Goal: Task Accomplishment & Management: Use online tool/utility

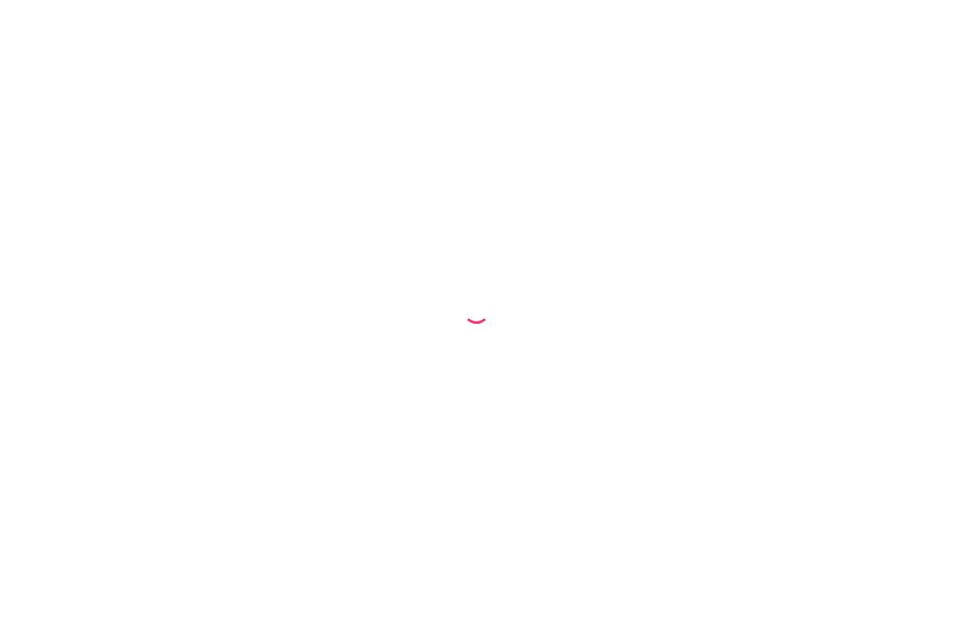
select select "68baf84460fbf2652947f8a8"
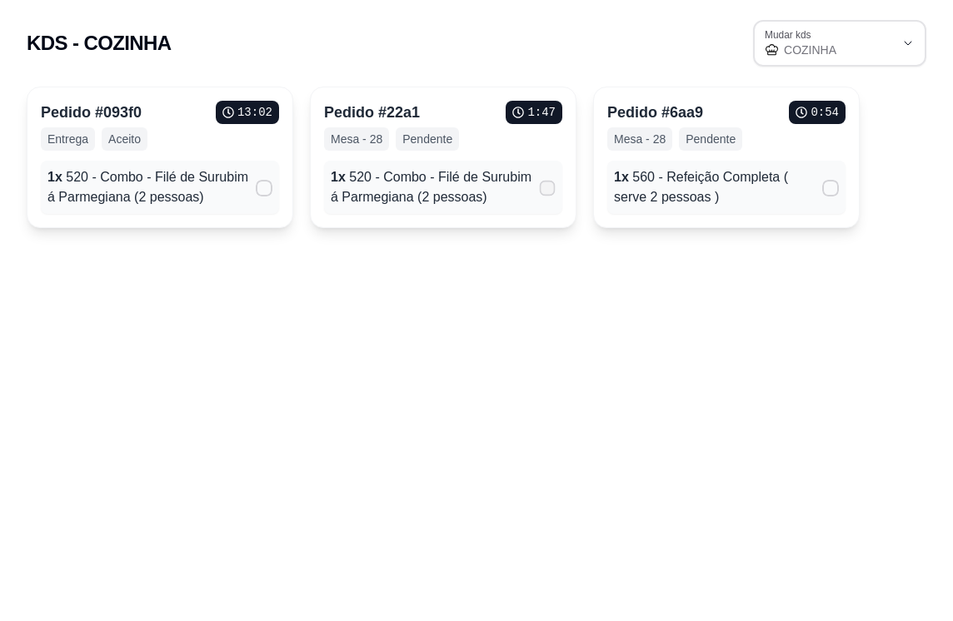
click at [547, 192] on icon at bounding box center [546, 187] width 12 height 9
click at [547, 192] on input "" at bounding box center [543, 197] width 11 height 11
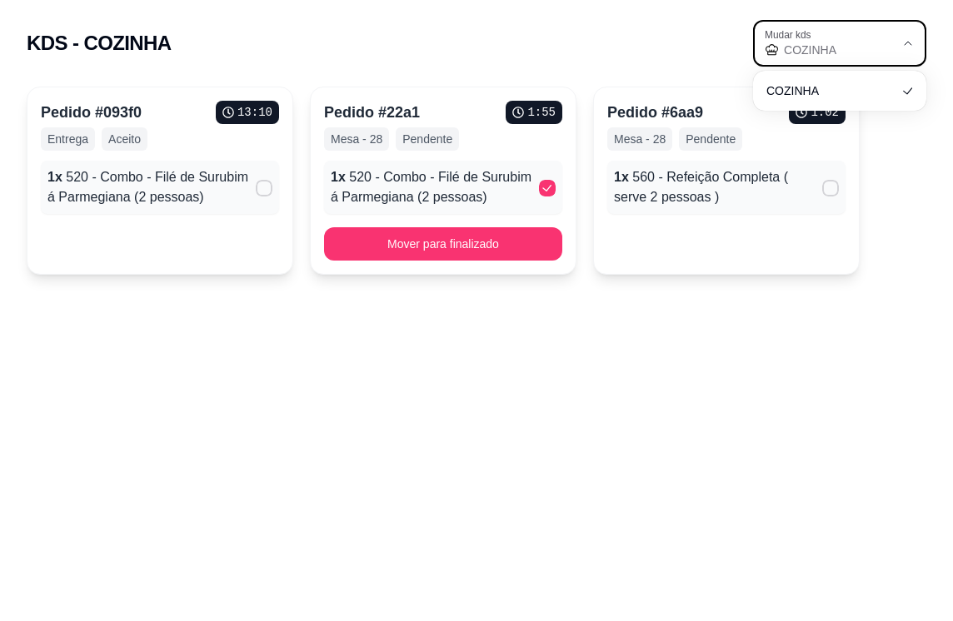
click at [816, 52] on span "COZINHA" at bounding box center [839, 50] width 111 height 17
click at [812, 90] on span "COZINHA" at bounding box center [831, 90] width 125 height 16
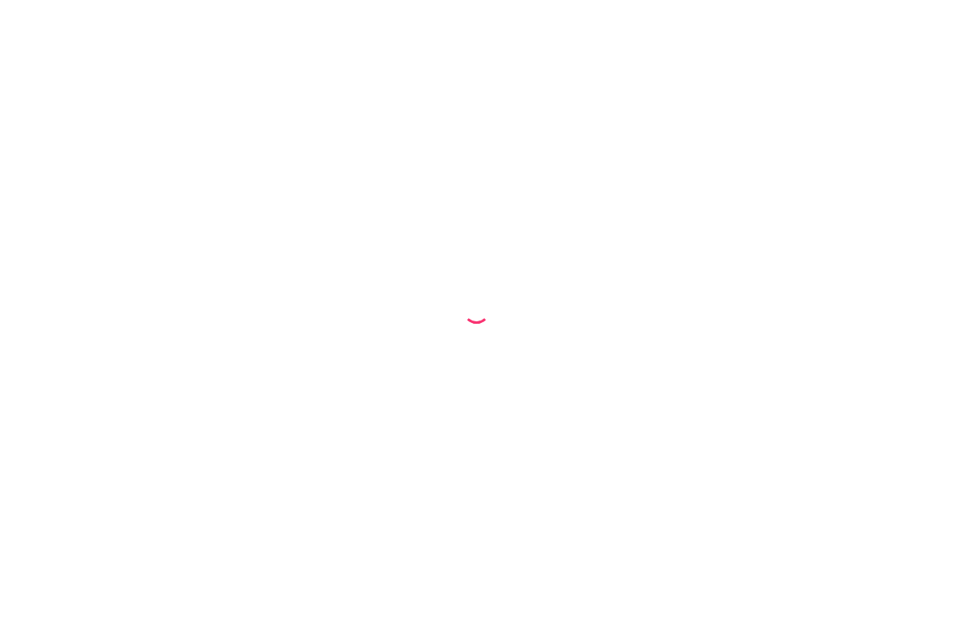
select select "68baf84460fbf2652947f8a8"
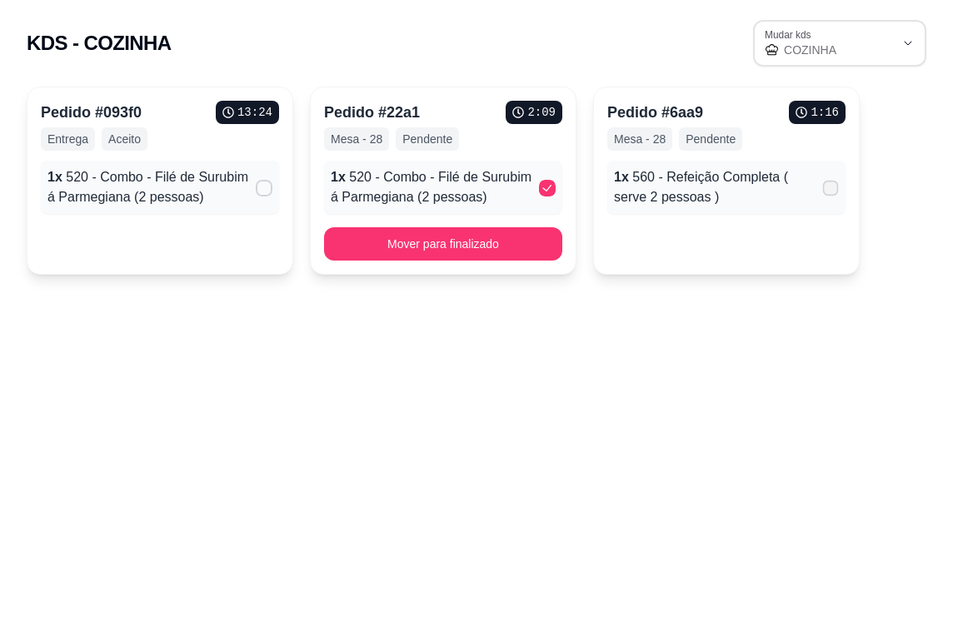
click at [833, 186] on icon at bounding box center [830, 187] width 12 height 9
click at [832, 192] on input "" at bounding box center [826, 197] width 11 height 11
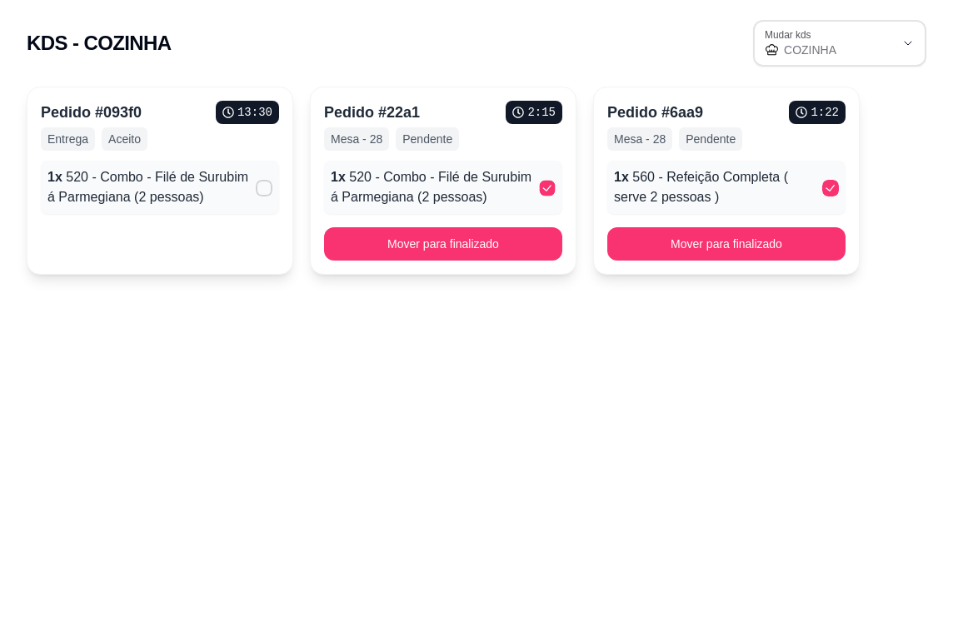
click at [544, 189] on polyline at bounding box center [546, 188] width 7 height 5
click at [544, 192] on input "" at bounding box center [543, 197] width 11 height 11
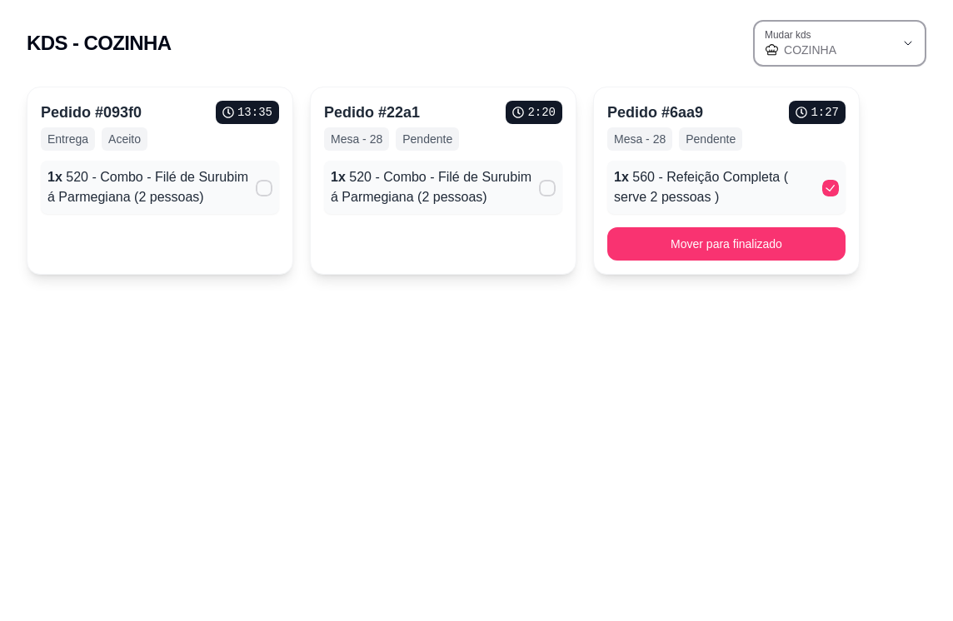
click at [814, 57] on span "COZINHA" at bounding box center [839, 50] width 111 height 17
click at [777, 92] on span "COZINHA" at bounding box center [831, 90] width 125 height 16
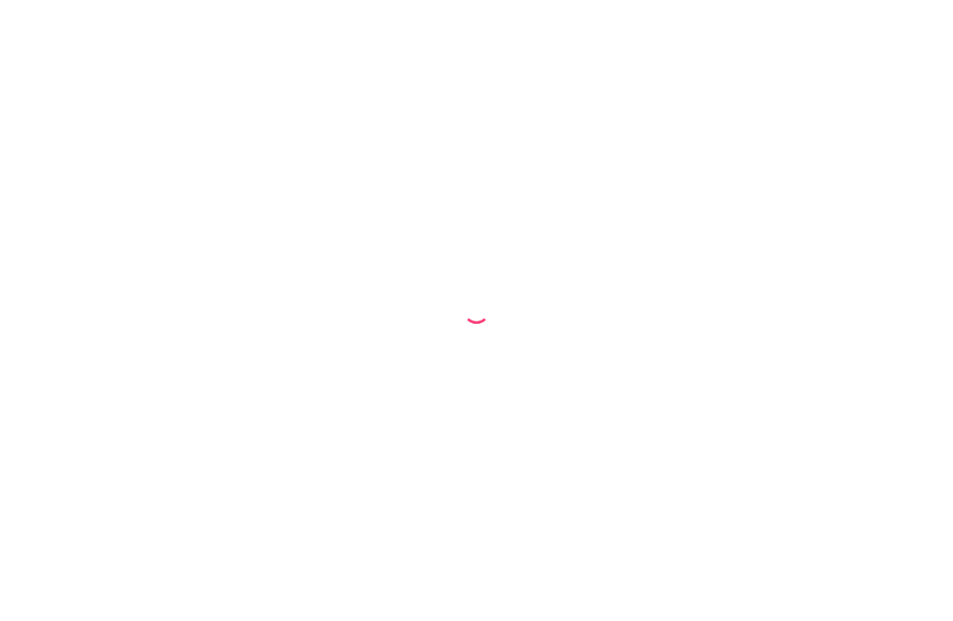
select select "68baf84460fbf2652947f8a8"
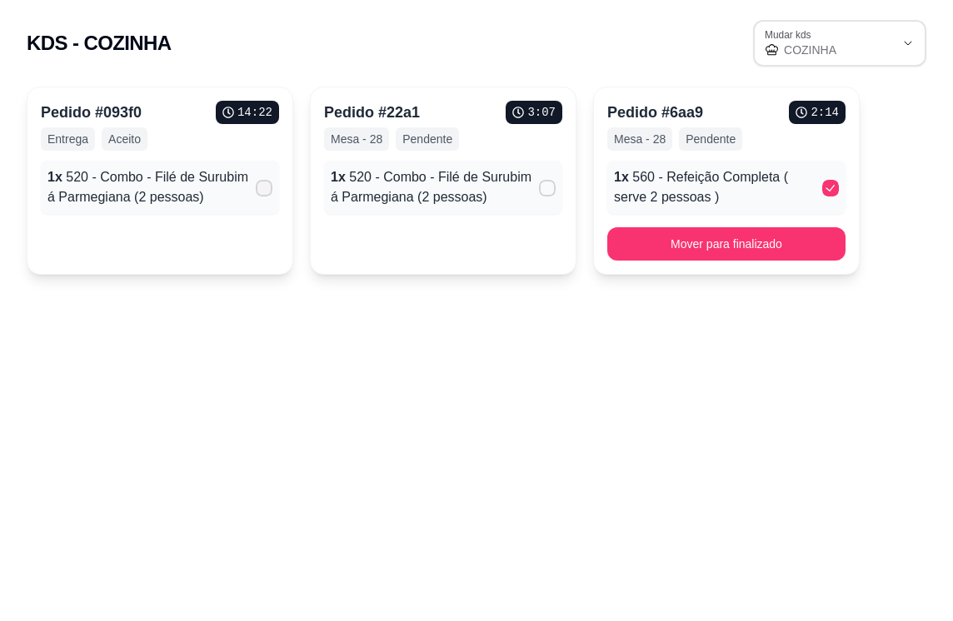
click at [265, 192] on icon at bounding box center [263, 188] width 13 height 10
click at [265, 192] on input "" at bounding box center [260, 197] width 11 height 11
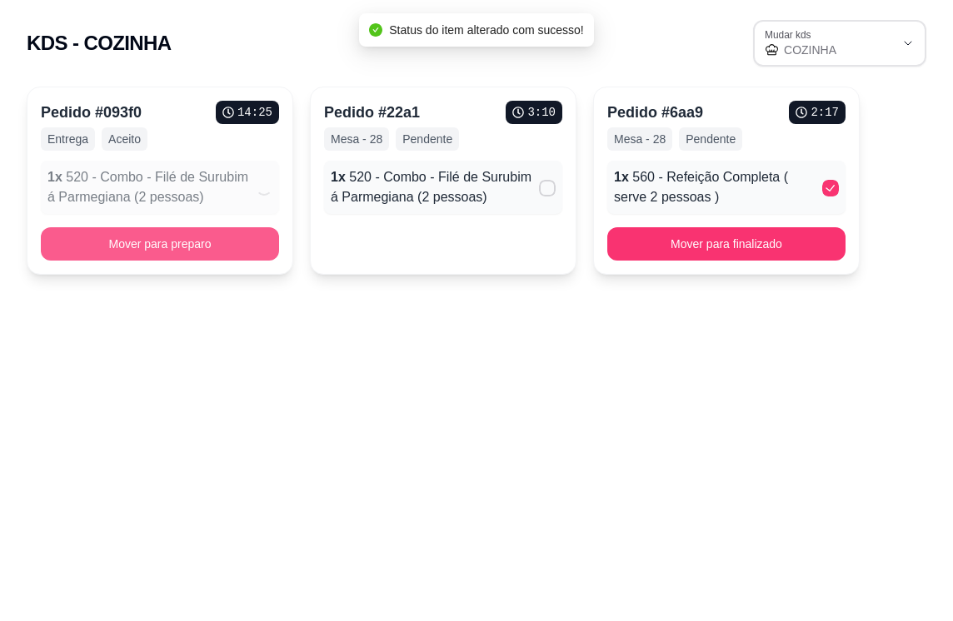
click at [200, 242] on button "Mover para preparo" at bounding box center [160, 243] width 238 height 33
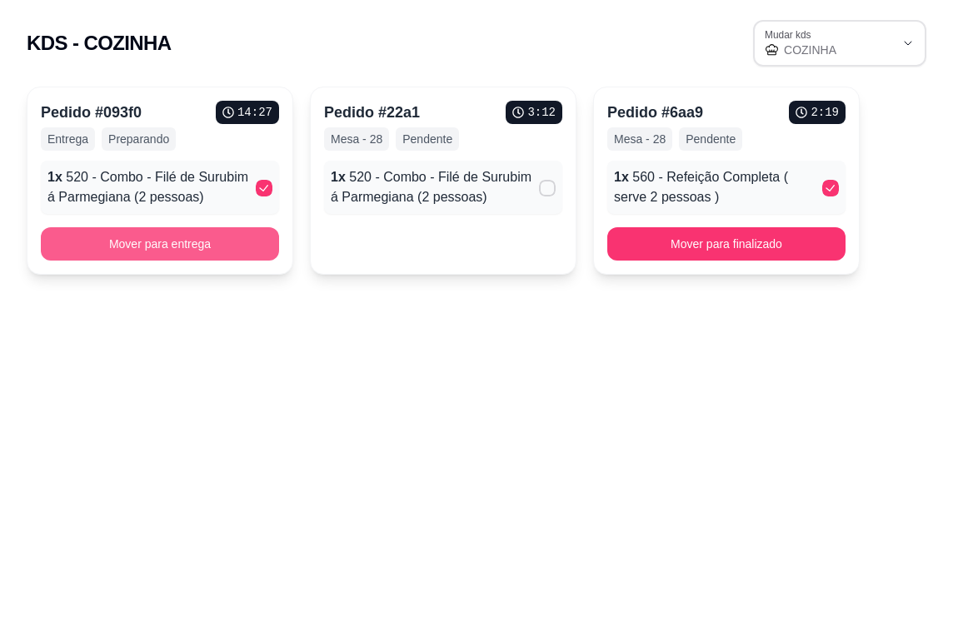
click at [200, 242] on button "Mover para entrega" at bounding box center [160, 243] width 238 height 33
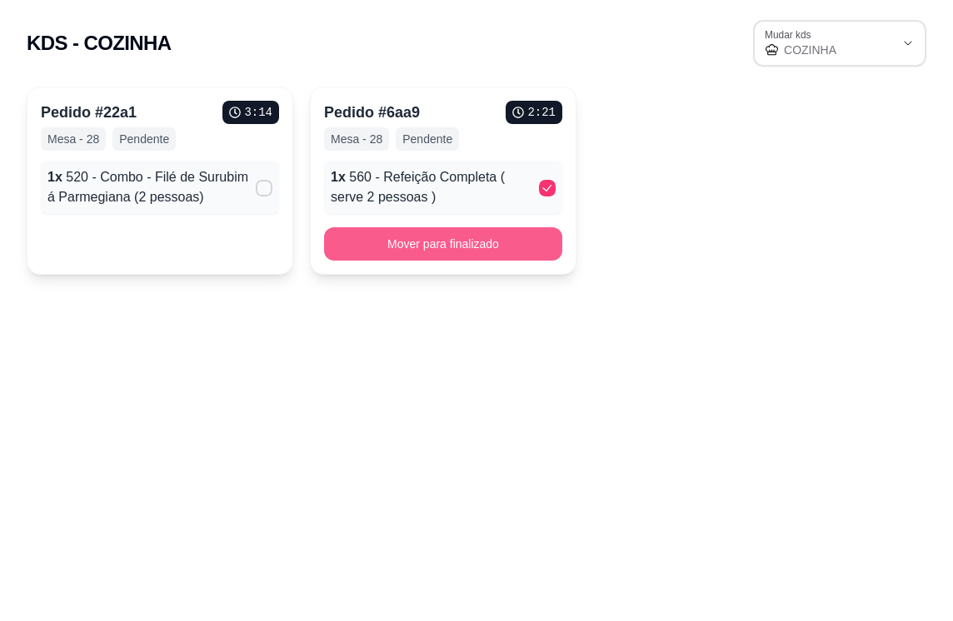
click at [442, 251] on button "Mover para finalizado" at bounding box center [443, 243] width 238 height 33
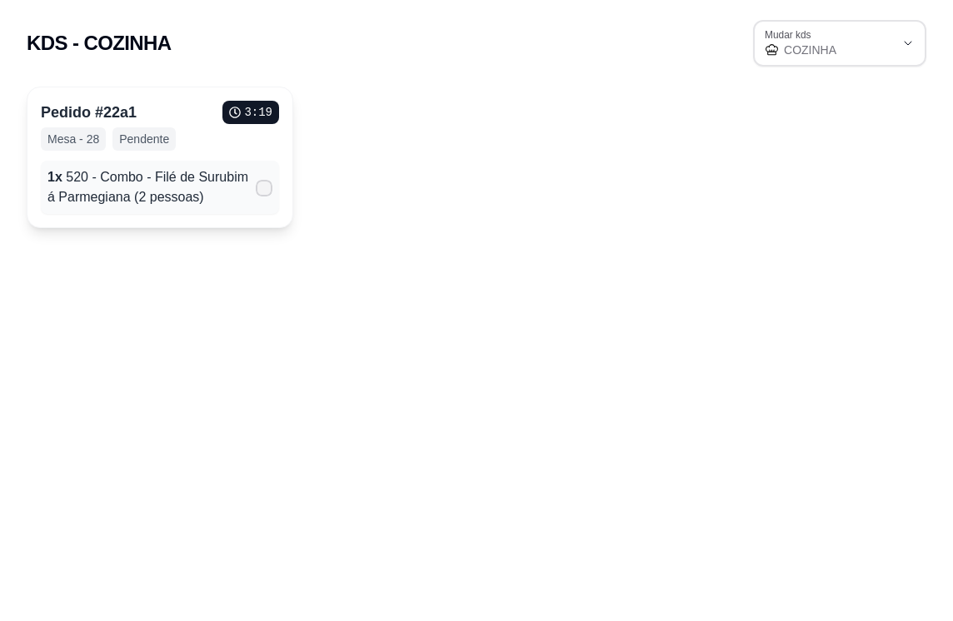
click at [266, 187] on icon at bounding box center [263, 188] width 13 height 10
click at [266, 192] on input "" at bounding box center [260, 197] width 11 height 11
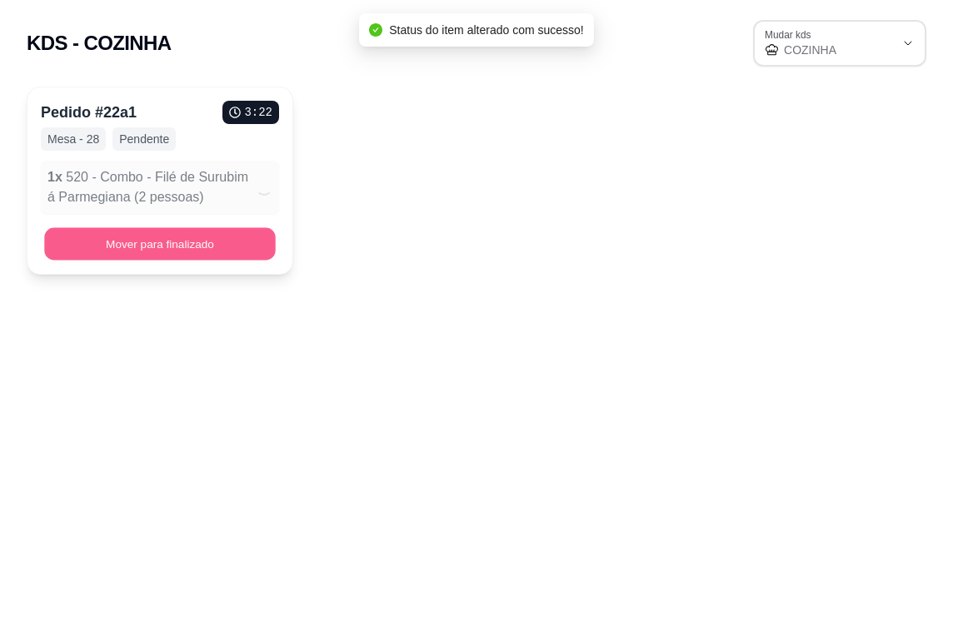
click at [167, 242] on button "Mover para finalizado" at bounding box center [159, 244] width 231 height 32
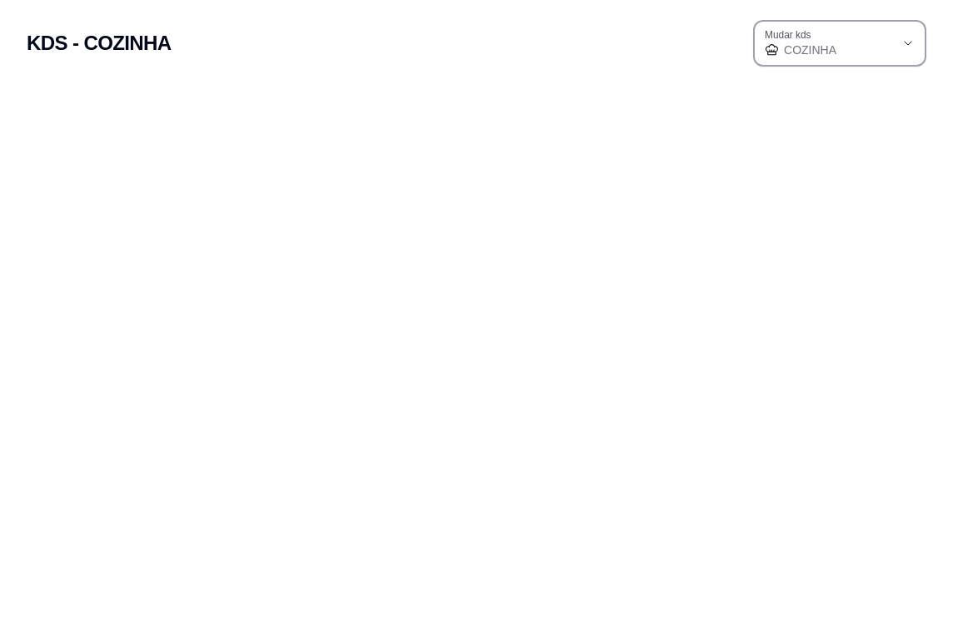
click at [889, 52] on span "COZINHA" at bounding box center [839, 50] width 111 height 17
click at [906, 92] on icon at bounding box center [905, 90] width 10 height 10
